Goal: Information Seeking & Learning: Check status

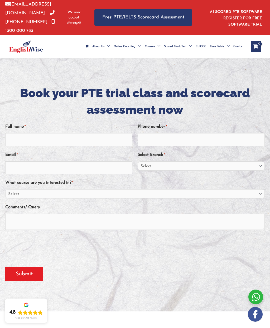
click at [204, 211] on div "Comments/ Query" at bounding box center [134, 218] width 259 height 30
click at [199, 216] on textarea "Comments/ Query" at bounding box center [134, 222] width 259 height 16
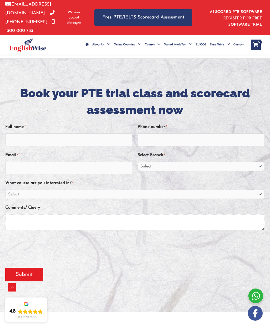
scroll to position [621, 0]
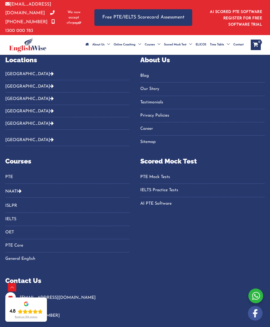
click at [161, 172] on link "PTE Mock Tests" at bounding box center [202, 176] width 124 height 9
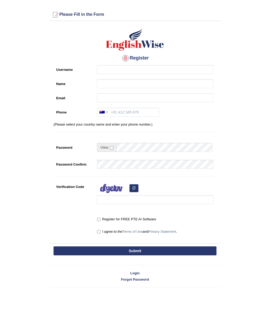
click at [136, 271] on link "Login" at bounding box center [135, 273] width 171 height 5
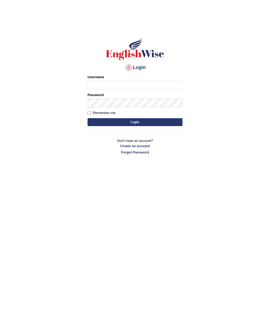
click at [137, 86] on input "Username" at bounding box center [134, 85] width 95 height 9
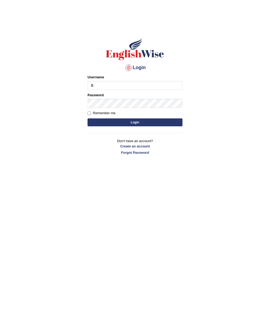
type input "Babsterro"
click at [136, 120] on button "Login" at bounding box center [134, 122] width 95 height 8
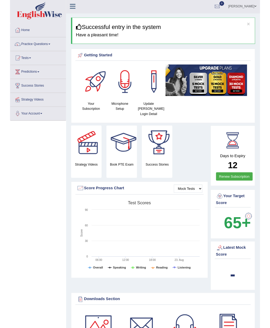
scroll to position [8, 0]
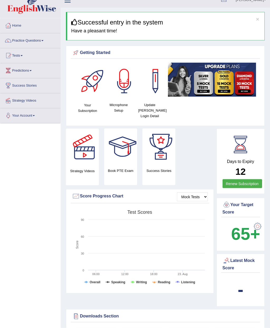
click at [244, 261] on div "Latest Mock Score" at bounding box center [240, 264] width 36 height 14
click at [247, 258] on div "Latest Mock Score" at bounding box center [240, 264] width 36 height 14
click at [243, 258] on div "Latest Mock Score" at bounding box center [240, 264] width 36 height 14
click at [241, 259] on div "Latest Mock Score" at bounding box center [240, 264] width 36 height 14
click at [236, 262] on div "Latest Mock Score" at bounding box center [240, 264] width 36 height 14
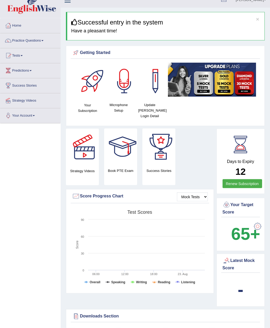
click at [236, 264] on div "Latest Mock Score" at bounding box center [240, 264] width 36 height 14
click at [239, 262] on div "Latest Mock Score" at bounding box center [240, 264] width 36 height 14
click at [243, 262] on div "Latest Mock Score" at bounding box center [240, 264] width 36 height 14
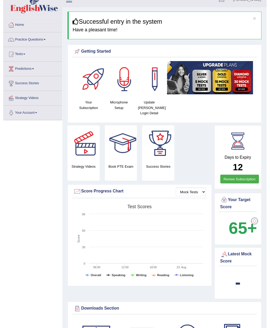
scroll to position [0, 0]
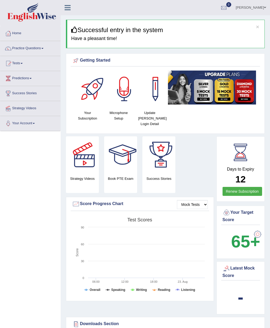
click at [245, 267] on div "Latest Mock Score" at bounding box center [240, 272] width 36 height 14
click at [239, 271] on div "Latest Mock Score" at bounding box center [240, 272] width 36 height 14
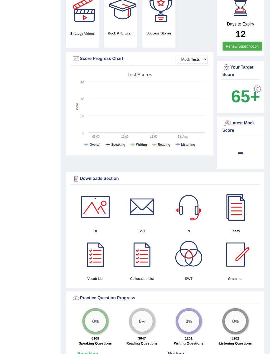
scroll to position [145, 0]
click at [77, 181] on div at bounding box center [76, 179] width 8 height 8
click at [79, 179] on div at bounding box center [76, 179] width 8 height 8
click at [144, 278] on h4 "Collocation List" at bounding box center [141, 279] width 41 height 6
click at [147, 277] on h4 "Collocation List" at bounding box center [141, 279] width 41 height 6
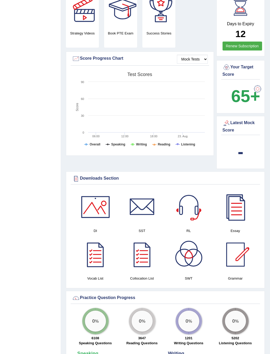
click at [146, 279] on h4 "Collocation List" at bounding box center [141, 279] width 41 height 6
click at [147, 279] on h4 "Collocation List" at bounding box center [141, 279] width 41 height 6
click at [146, 280] on h4 "Collocation List" at bounding box center [141, 279] width 41 height 6
click at [146, 279] on h4 "Collocation List" at bounding box center [141, 279] width 41 height 6
click at [147, 279] on h4 "Collocation List" at bounding box center [141, 279] width 41 height 6
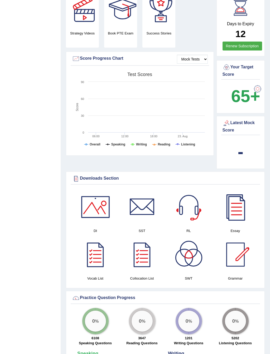
click at [146, 280] on h4 "Collocation List" at bounding box center [141, 279] width 41 height 6
click at [148, 261] on div at bounding box center [142, 254] width 37 height 37
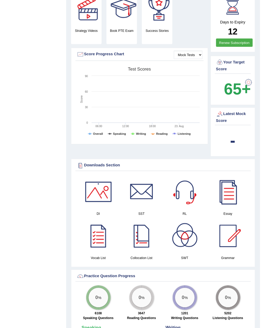
scroll to position [160, 0]
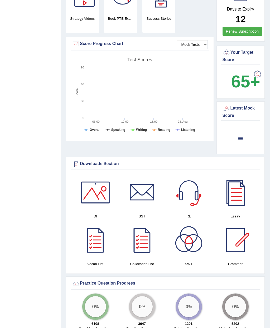
click at [191, 239] on div at bounding box center [188, 240] width 37 height 37
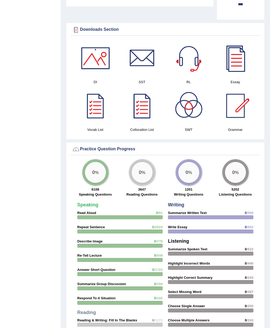
scroll to position [294, 0]
click at [86, 208] on div "Speaking Read Aloud 0 /51 Repeat Sentence 0 /2624 Describe Image 0 /776 Re-Tell…" at bounding box center [120, 294] width 91 height 189
click at [83, 208] on div "Speaking Read Aloud 0 /51 Repeat Sentence 0 /2624 Describe Image 0 /776 Re-Tell…" at bounding box center [120, 294] width 91 height 189
click at [88, 230] on div at bounding box center [119, 232] width 85 height 4
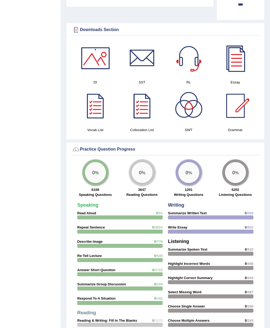
click at [87, 228] on div "Speaking Read Aloud 0 /51 Repeat Sentence 0 /2624 Describe Image 0 /776 Re-Tell…" at bounding box center [120, 294] width 91 height 189
click at [81, 213] on strong "Read Aloud" at bounding box center [86, 213] width 19 height 4
click at [80, 214] on div "Speaking Read Aloud 0 /51 Repeat Sentence 0 /2624 Describe Image 0 /776 Re-Tell…" at bounding box center [120, 294] width 91 height 189
click at [85, 228] on div "Speaking Read Aloud 0 /51 Repeat Sentence 0 /2624 Describe Image 0 /776 Re-Tell…" at bounding box center [120, 294] width 91 height 189
click at [82, 226] on strong "Repeat Sentence" at bounding box center [91, 227] width 28 height 4
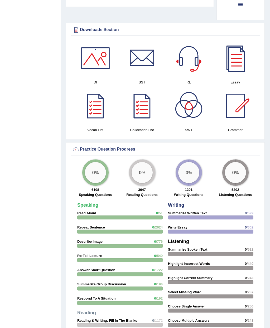
click at [82, 226] on strong "Repeat Sentence" at bounding box center [91, 227] width 28 height 4
click at [81, 227] on strong "Repeat Sentence" at bounding box center [91, 227] width 28 height 4
click at [81, 226] on strong "Repeat Sentence" at bounding box center [91, 227] width 28 height 4
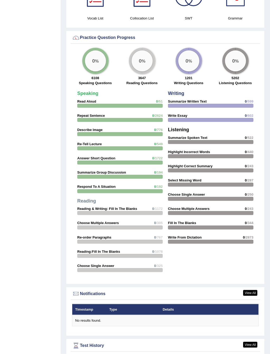
scroll to position [406, 0]
click at [252, 290] on link "View All" at bounding box center [250, 293] width 14 height 6
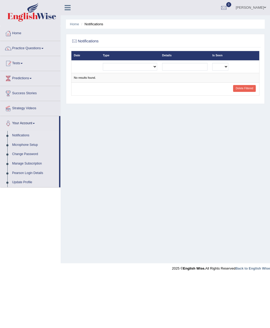
click at [13, 63] on link "Tests" at bounding box center [30, 62] width 60 height 13
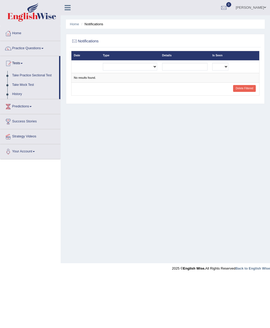
click at [24, 76] on div at bounding box center [135, 164] width 270 height 328
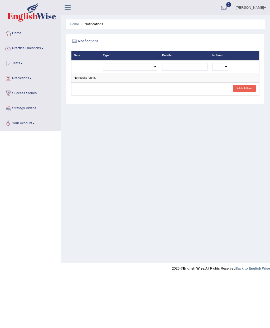
click at [23, 77] on link "Predictions" at bounding box center [30, 77] width 60 height 13
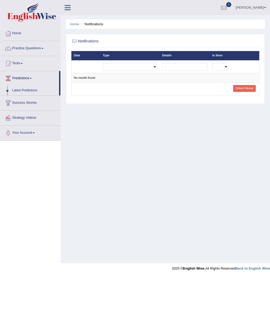
click at [27, 89] on div at bounding box center [135, 164] width 270 height 328
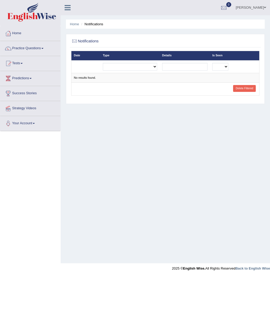
click at [22, 92] on link "Success Stories" at bounding box center [30, 92] width 60 height 13
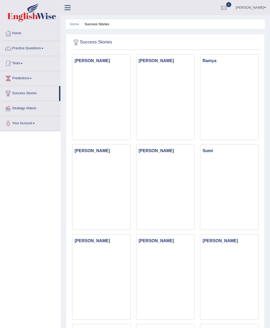
click at [19, 61] on link "Tests" at bounding box center [30, 62] width 60 height 13
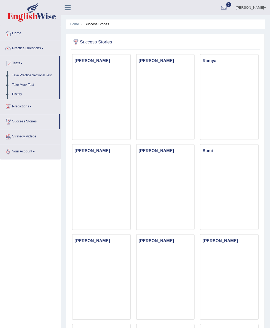
click at [26, 75] on div at bounding box center [135, 164] width 270 height 328
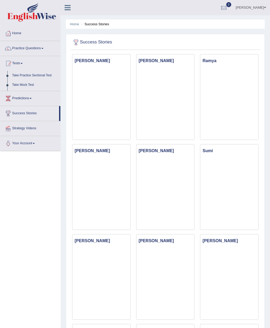
click at [25, 91] on link "Predictions" at bounding box center [30, 97] width 60 height 13
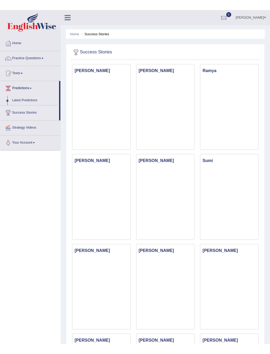
scroll to position [2, 0]
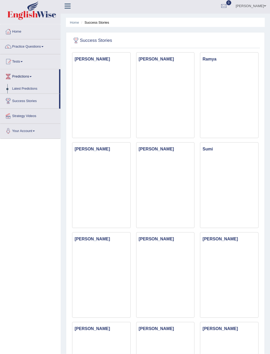
click at [27, 88] on div at bounding box center [135, 177] width 270 height 354
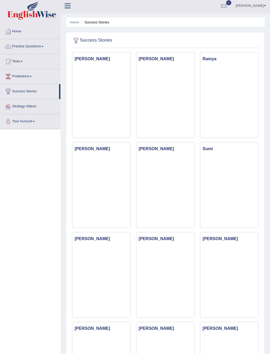
click at [20, 58] on link "Tests" at bounding box center [30, 60] width 60 height 13
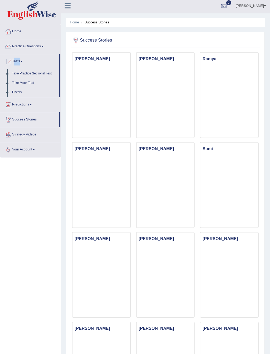
click at [33, 190] on div at bounding box center [135, 177] width 270 height 354
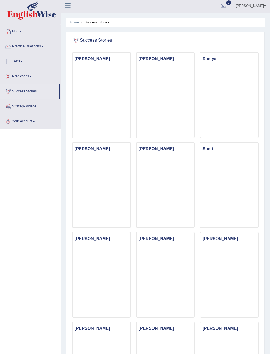
click at [18, 61] on link "Tests" at bounding box center [30, 60] width 60 height 13
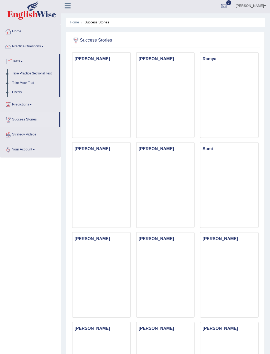
click at [35, 72] on div at bounding box center [135, 177] width 270 height 354
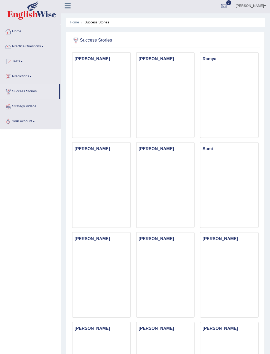
click at [30, 41] on link "Practice Questions" at bounding box center [30, 45] width 60 height 13
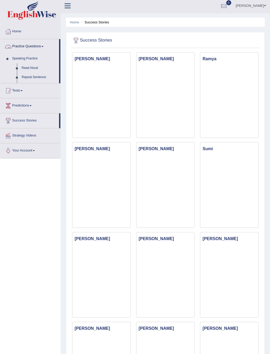
click at [30, 47] on div at bounding box center [135, 177] width 270 height 354
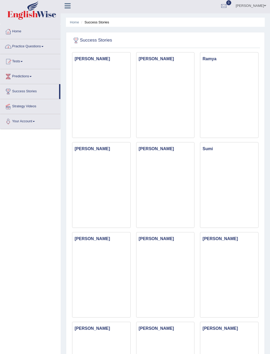
click at [32, 48] on link "Practice Questions" at bounding box center [30, 45] width 60 height 13
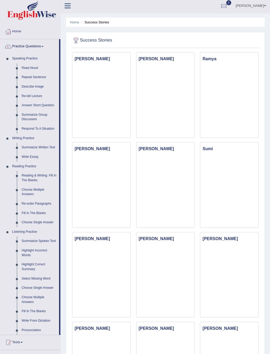
click at [31, 67] on div at bounding box center [135, 177] width 270 height 354
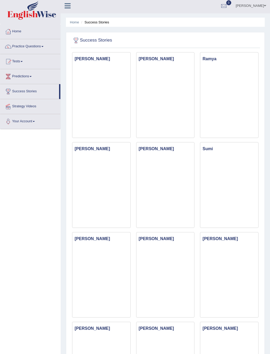
click at [32, 46] on link "Practice Questions" at bounding box center [30, 45] width 60 height 13
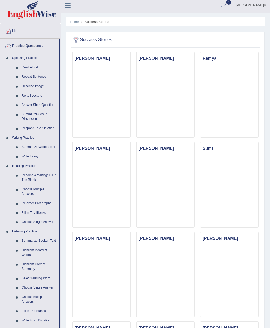
scroll to position [0, 0]
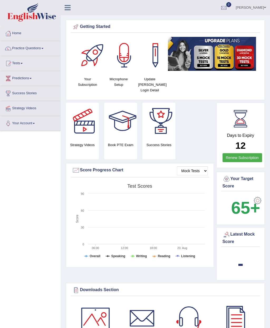
click at [17, 63] on link "Tests" at bounding box center [30, 62] width 60 height 13
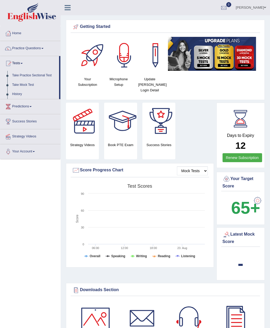
click at [38, 71] on div at bounding box center [135, 164] width 270 height 328
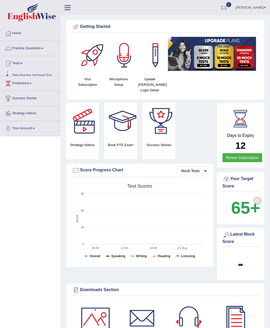
click at [37, 76] on link "Predictions" at bounding box center [30, 82] width 60 height 13
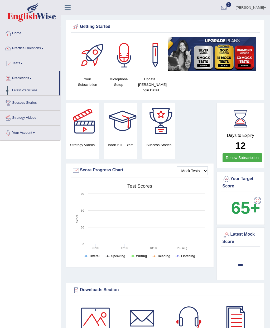
click at [21, 76] on div at bounding box center [135, 164] width 270 height 328
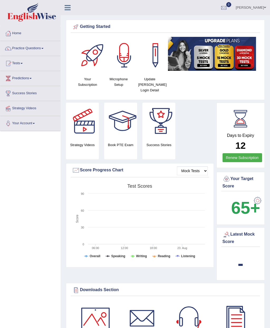
click at [28, 78] on link "Predictions" at bounding box center [30, 77] width 60 height 13
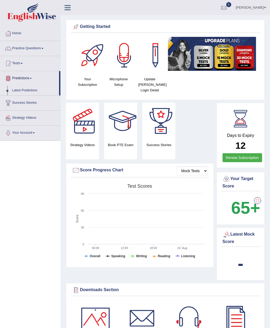
click at [21, 89] on div at bounding box center [135, 164] width 270 height 328
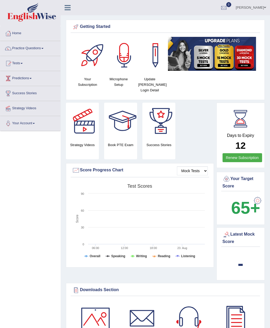
click at [21, 78] on link "Predictions" at bounding box center [30, 77] width 60 height 13
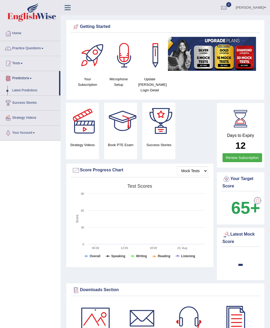
click at [210, 251] on div at bounding box center [135, 164] width 270 height 328
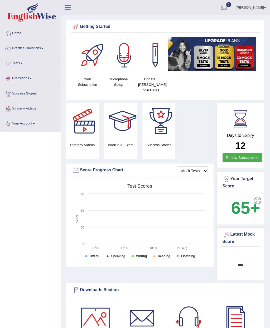
click at [17, 63] on link "Tests" at bounding box center [30, 62] width 60 height 13
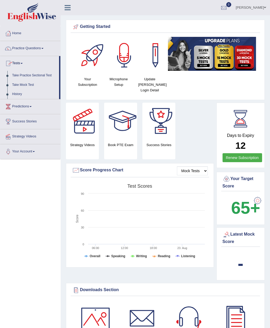
click at [14, 93] on div at bounding box center [135, 164] width 270 height 328
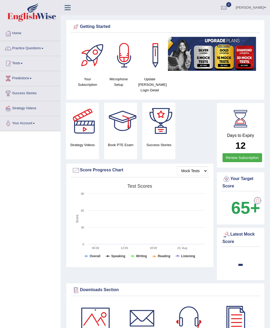
click at [32, 46] on link "Practice Questions" at bounding box center [30, 47] width 60 height 13
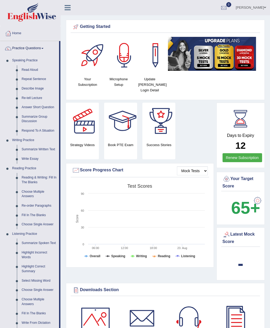
click at [28, 100] on div at bounding box center [135, 164] width 270 height 328
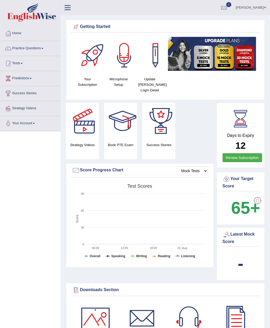
click at [24, 124] on link "Your Account" at bounding box center [30, 122] width 60 height 13
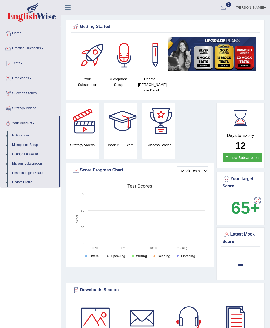
click at [31, 170] on div at bounding box center [135, 164] width 270 height 328
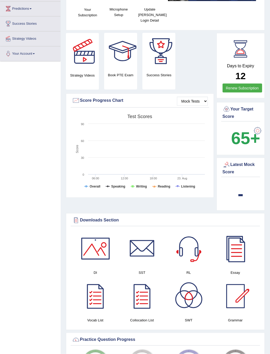
scroll to position [70, 0]
click at [191, 97] on select "Mock Tests" at bounding box center [192, 101] width 31 height 9
click at [206, 98] on select "Mock Tests" at bounding box center [192, 101] width 31 height 9
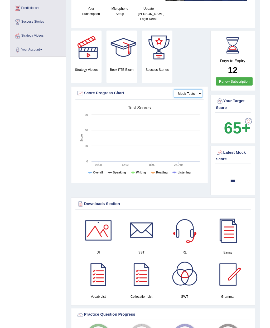
scroll to position [0, 0]
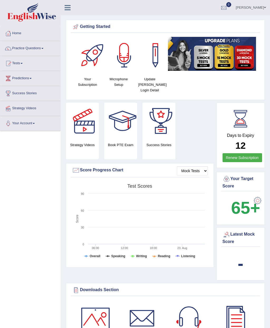
click at [158, 122] on div at bounding box center [160, 121] width 37 height 37
click at [29, 122] on link "Your Account" at bounding box center [30, 122] width 60 height 13
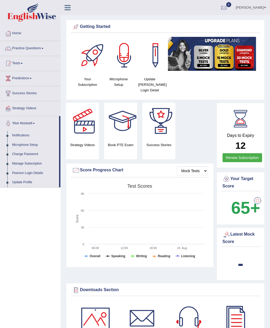
click at [16, 172] on div at bounding box center [135, 164] width 270 height 328
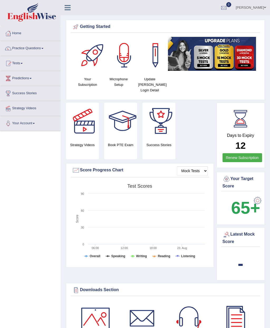
click at [18, 117] on link "Your Account" at bounding box center [30, 122] width 60 height 13
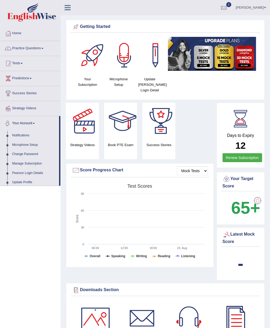
click at [16, 115] on div at bounding box center [135, 164] width 270 height 328
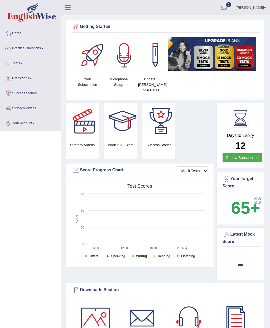
click at [30, 120] on link "Your Account" at bounding box center [30, 122] width 60 height 13
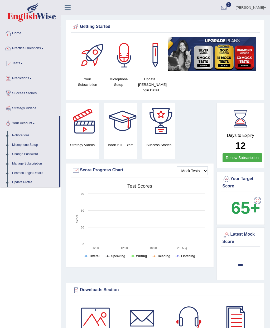
click at [24, 136] on div at bounding box center [135, 164] width 270 height 328
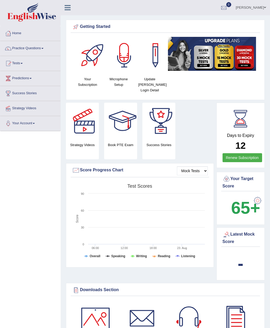
click at [28, 123] on link "Your Account" at bounding box center [30, 122] width 60 height 13
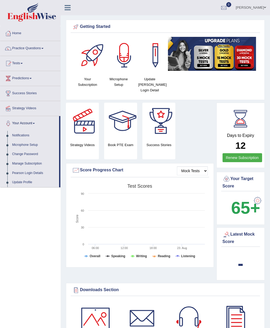
click at [22, 179] on div at bounding box center [135, 164] width 270 height 328
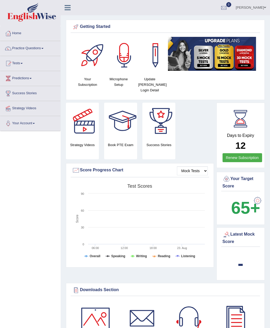
click at [30, 93] on link "Success Stories" at bounding box center [30, 92] width 60 height 13
click at [33, 107] on link "Strategy Videos" at bounding box center [30, 107] width 60 height 13
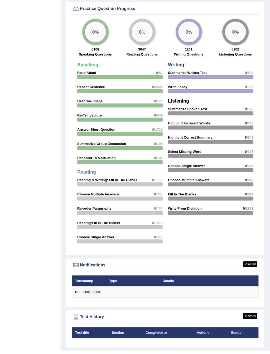
scroll to position [401, 0]
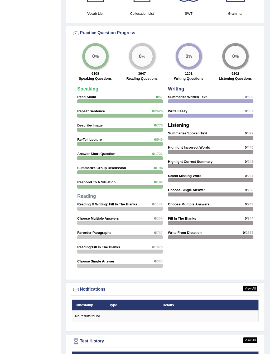
click at [97, 189] on div "Speaking Read Aloud 0 /51 Repeat Sentence 0 /2624 Describe Image 0 /776 Re-Tell…" at bounding box center [120, 178] width 91 height 189
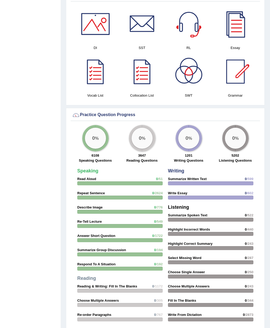
scroll to position [290, 0]
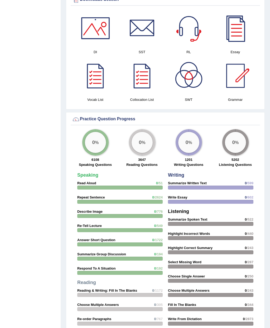
click at [96, 146] on div "0 %" at bounding box center [95, 142] width 21 height 21
click at [132, 146] on div "0 %" at bounding box center [142, 142] width 26 height 26
click at [135, 145] on div "0 %" at bounding box center [141, 142] width 21 height 21
click at [129, 140] on div "0 %" at bounding box center [142, 142] width 26 height 26
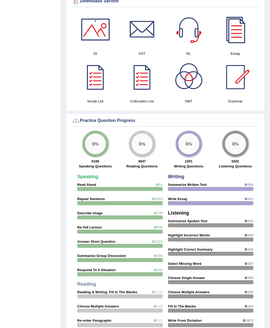
click at [90, 144] on div "0 %" at bounding box center [95, 144] width 21 height 21
click at [89, 143] on div "0 %" at bounding box center [95, 144] width 21 height 21
click at [242, 146] on div "0 %" at bounding box center [235, 144] width 21 height 21
click at [91, 83] on div at bounding box center [95, 77] width 37 height 37
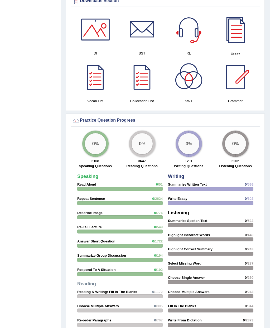
click at [88, 34] on div at bounding box center [95, 29] width 37 height 37
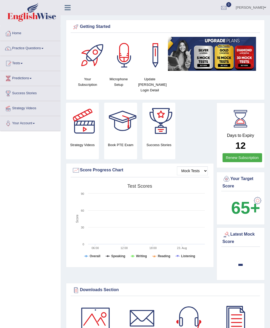
scroll to position [0, 0]
click at [253, 7] on link "[PERSON_NAME]" at bounding box center [250, 7] width 38 height 14
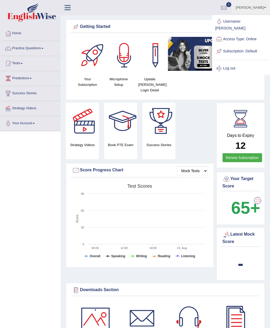
click at [242, 45] on link "Subscription: Default" at bounding box center [240, 51] width 57 height 12
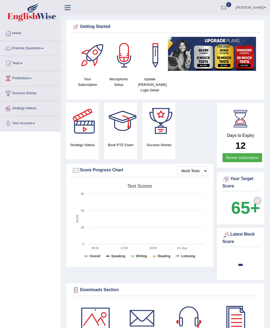
click at [248, 5] on link "[PERSON_NAME]" at bounding box center [250, 7] width 38 height 14
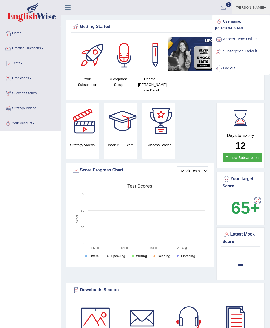
click at [241, 33] on link "Access Type: Online" at bounding box center [240, 39] width 57 height 12
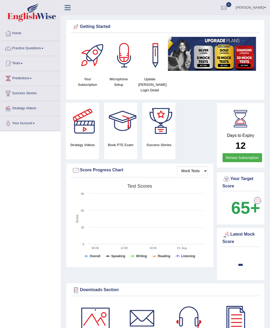
click at [239, 31] on div "Getting Started" at bounding box center [165, 28] width 189 height 10
click at [86, 58] on div at bounding box center [93, 55] width 37 height 37
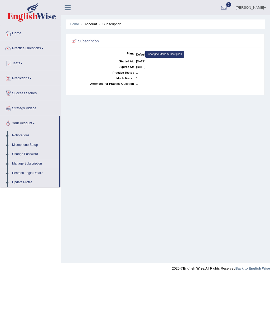
click at [177, 83] on dd "1" at bounding box center [197, 84] width 123 height 6
click at [178, 81] on dd "1" at bounding box center [197, 79] width 123 height 6
click at [178, 83] on dd "1" at bounding box center [197, 84] width 123 height 6
click at [165, 82] on dd "1" at bounding box center [197, 84] width 123 height 6
click at [144, 81] on dd "1" at bounding box center [197, 79] width 123 height 6
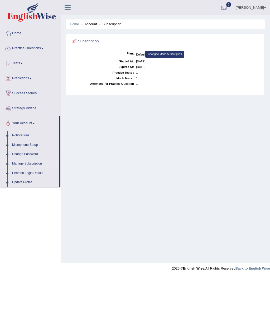
click at [138, 78] on dd "1" at bounding box center [197, 79] width 123 height 6
click at [135, 79] on dl "Plan: Default Change/Extend Subscription Started At: Aug 20, 2025 Expires At: S…" at bounding box center [165, 69] width 188 height 36
click at [18, 61] on link "Tests" at bounding box center [30, 62] width 60 height 13
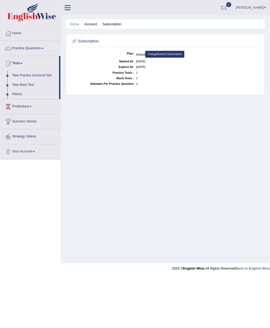
click at [27, 107] on div at bounding box center [135, 164] width 270 height 328
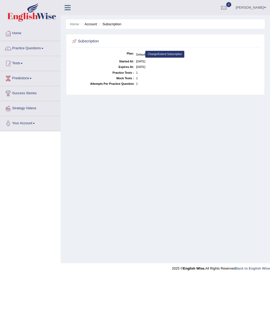
click at [24, 74] on link "Predictions" at bounding box center [30, 77] width 60 height 13
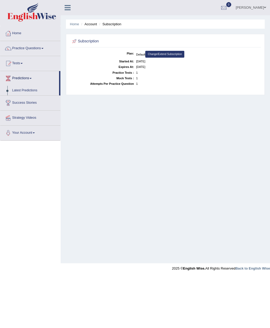
click at [30, 89] on div at bounding box center [135, 164] width 270 height 328
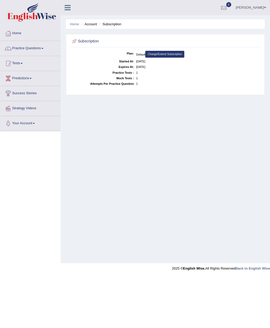
click at [27, 78] on link "Predictions" at bounding box center [30, 77] width 60 height 13
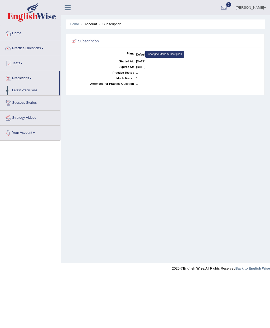
click at [32, 101] on div at bounding box center [135, 164] width 270 height 328
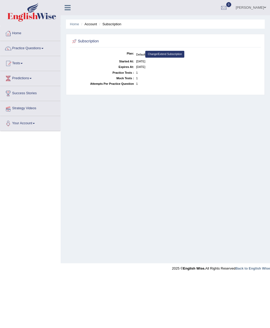
click at [33, 106] on link "Strategy Videos" at bounding box center [30, 107] width 60 height 13
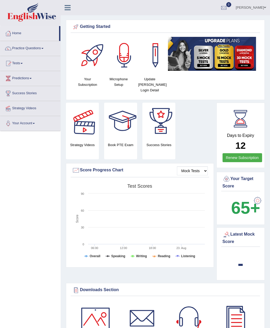
click at [82, 133] on div at bounding box center [84, 121] width 37 height 37
click at [82, 132] on div at bounding box center [84, 121] width 37 height 37
click at [119, 137] on div at bounding box center [122, 121] width 37 height 37
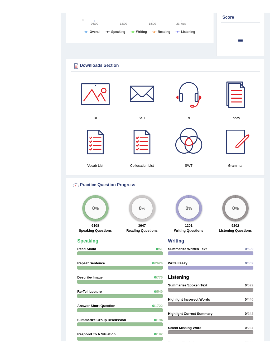
scroll to position [237, 0]
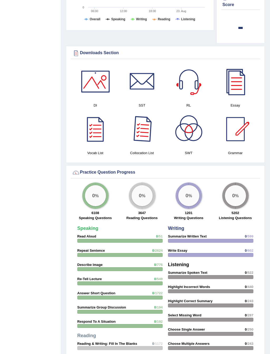
click at [141, 137] on div at bounding box center [142, 129] width 37 height 37
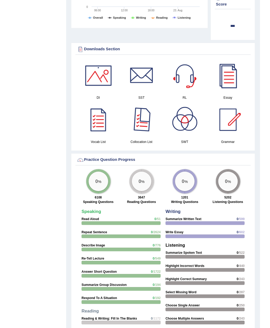
scroll to position [252, 0]
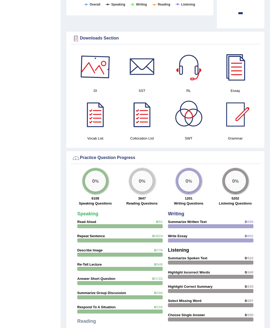
click at [92, 74] on div at bounding box center [95, 66] width 37 height 37
click at [138, 69] on div at bounding box center [142, 66] width 37 height 37
click at [141, 70] on div at bounding box center [142, 66] width 37 height 37
click at [190, 62] on div at bounding box center [188, 66] width 37 height 37
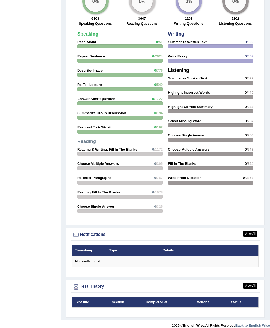
scroll to position [436, 0]
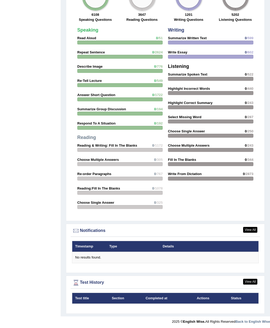
click at [86, 281] on div "Test History" at bounding box center [165, 283] width 186 height 8
click at [252, 282] on link "View All" at bounding box center [250, 282] width 14 height 6
